Goal: Task Accomplishment & Management: Manage account settings

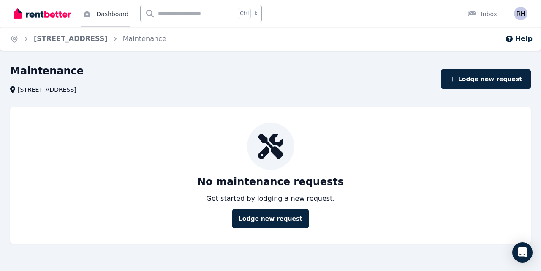
click at [103, 7] on link "Dashboard" at bounding box center [105, 13] width 49 height 27
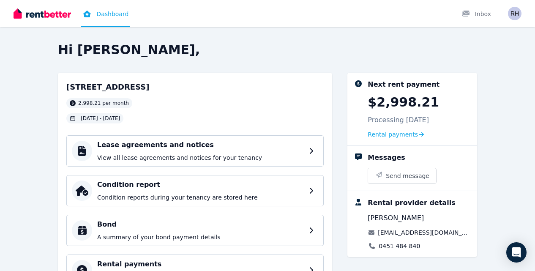
click at [54, 19] on img at bounding box center [42, 13] width 57 height 13
click at [388, 135] on span "Rental payments" at bounding box center [392, 134] width 50 height 8
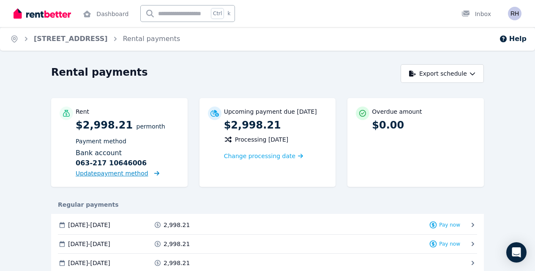
click at [100, 174] on span "Update payment method" at bounding box center [112, 173] width 73 height 7
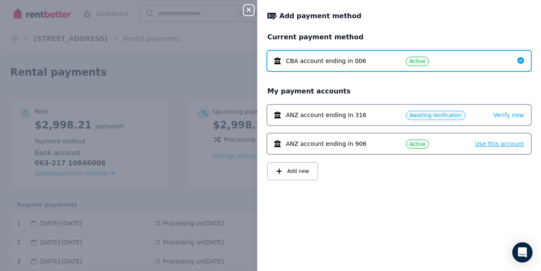
click at [479, 145] on span "Use this account" at bounding box center [499, 143] width 49 height 7
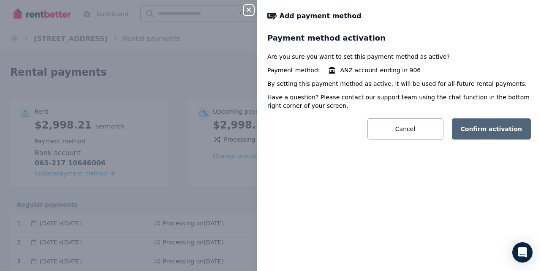
click at [483, 128] on button "Confirm activation" at bounding box center [491, 128] width 79 height 21
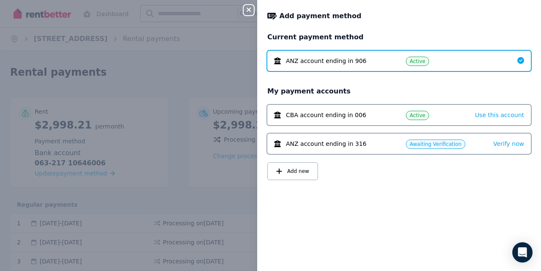
click at [250, 10] on icon "button" at bounding box center [249, 10] width 4 height 4
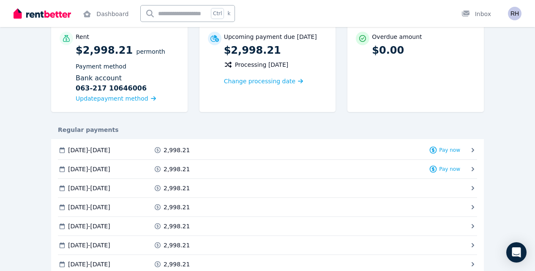
scroll to position [58, 0]
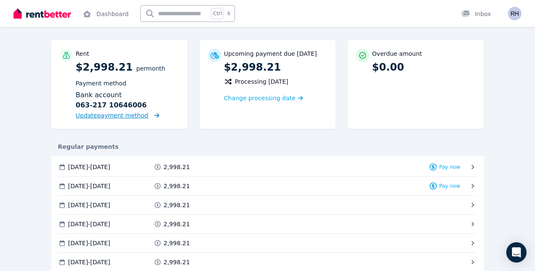
click at [101, 115] on span "Update payment method" at bounding box center [118, 115] width 84 height 8
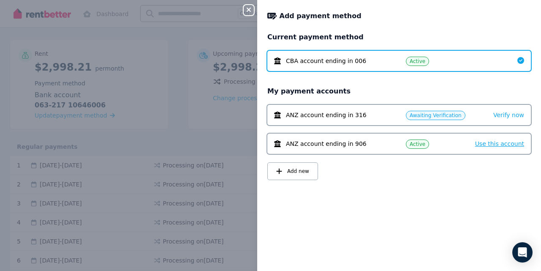
click at [483, 146] on span "Use this account" at bounding box center [499, 143] width 49 height 7
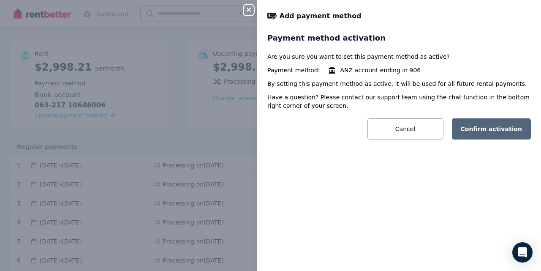
click at [486, 125] on button "Confirm activation" at bounding box center [491, 128] width 79 height 21
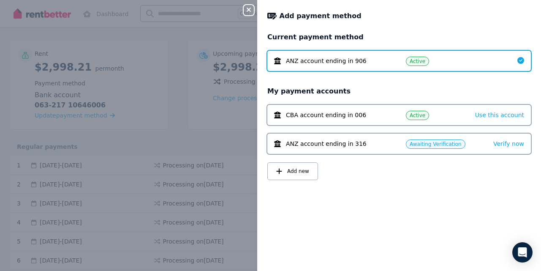
click at [249, 5] on div "Close panel" at bounding box center [252, 7] width 17 height 15
click at [250, 13] on icon "button" at bounding box center [249, 9] width 10 height 7
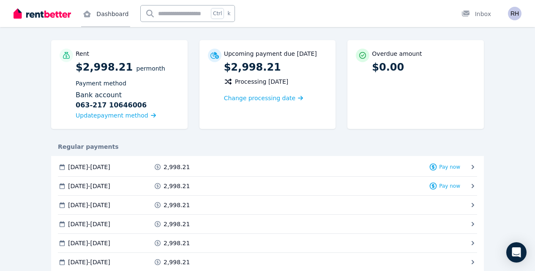
click at [122, 16] on link "Dashboard" at bounding box center [105, 13] width 49 height 27
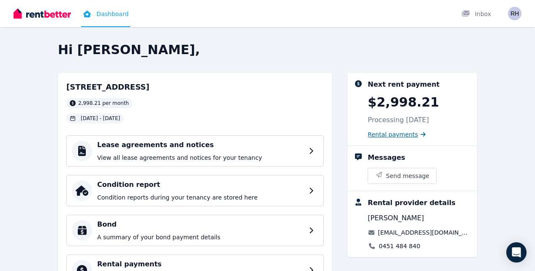
click at [388, 134] on span "Rental payments" at bounding box center [392, 134] width 50 height 8
